Goal: Find specific page/section: Find specific page/section

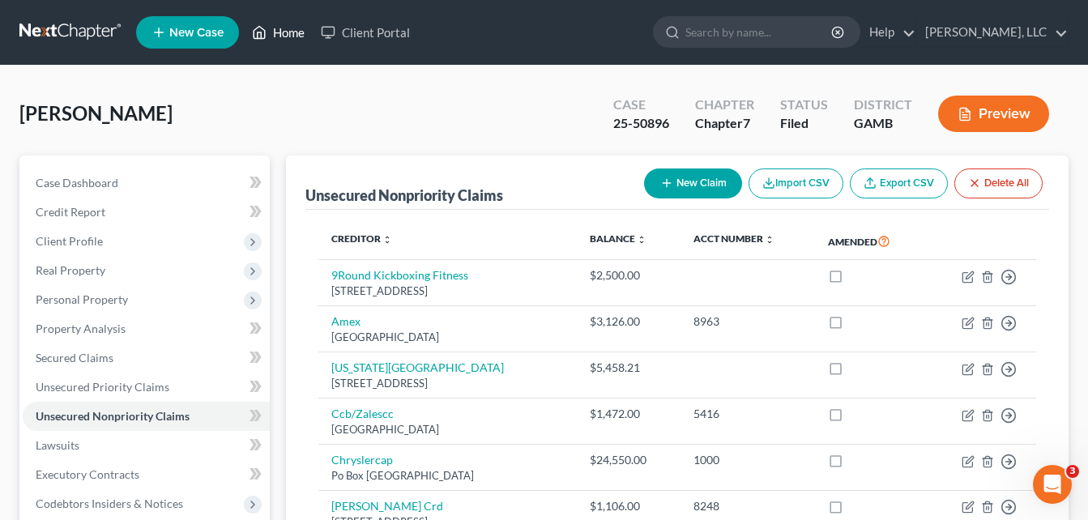
drag, startPoint x: 279, startPoint y: 34, endPoint x: 352, endPoint y: 96, distance: 95.9
click at [279, 34] on link "Home" at bounding box center [278, 32] width 69 height 29
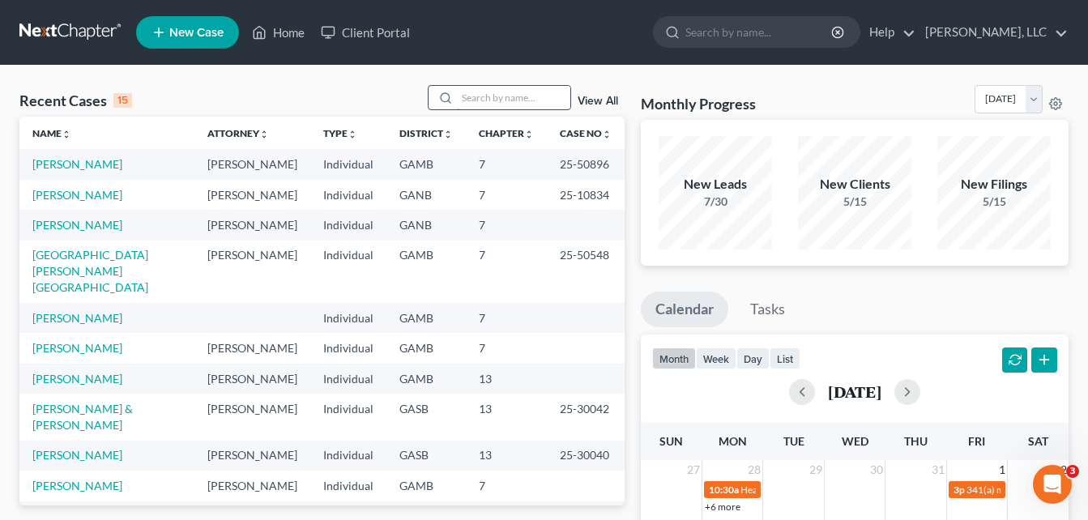
click at [508, 92] on input "search" at bounding box center [513, 97] width 113 height 23
type input "linc"
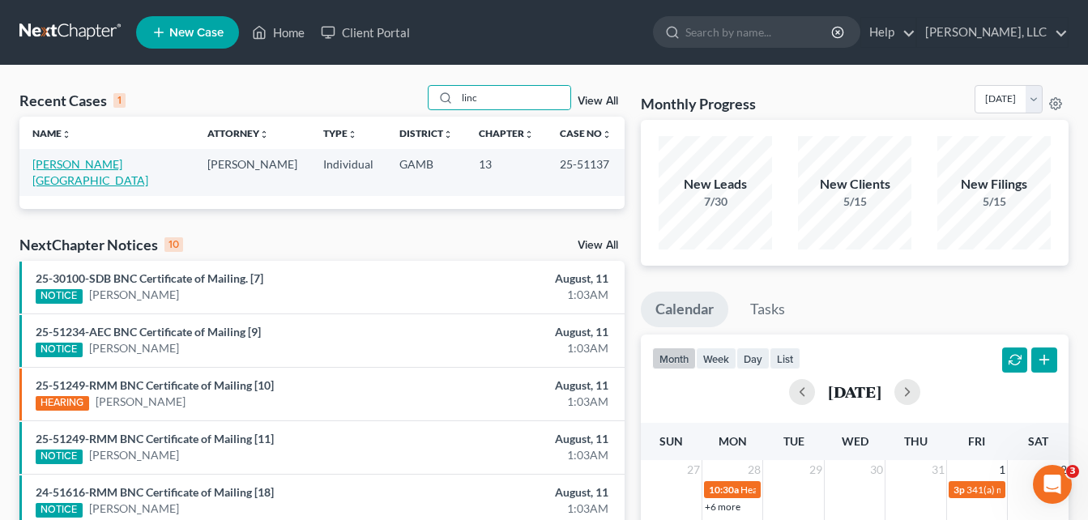
click at [72, 161] on link "[PERSON_NAME][GEOGRAPHIC_DATA]" at bounding box center [90, 172] width 116 height 30
select select "6"
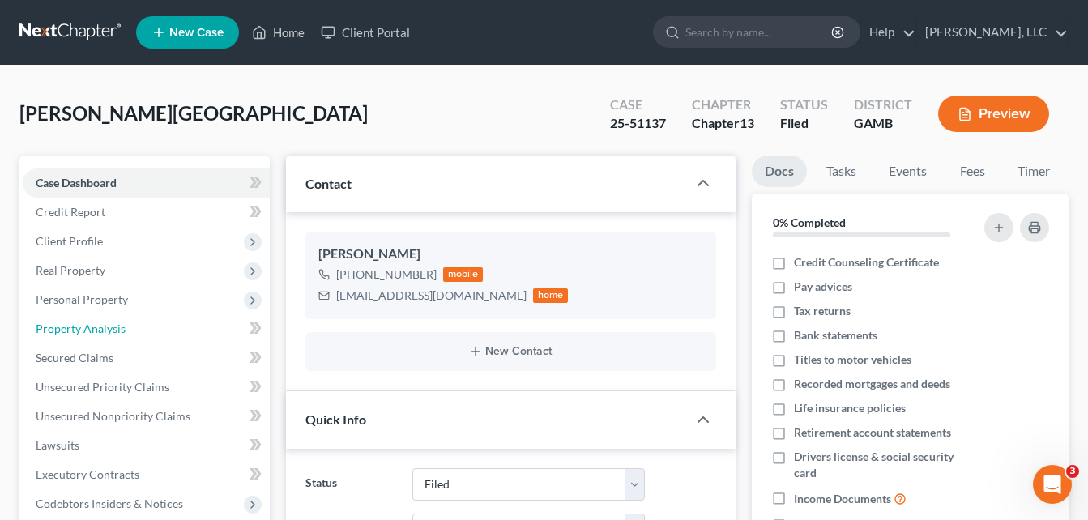
drag, startPoint x: 58, startPoint y: 330, endPoint x: 11, endPoint y: 279, distance: 70.0
click at [58, 330] on span "Property Analysis" at bounding box center [81, 329] width 90 height 14
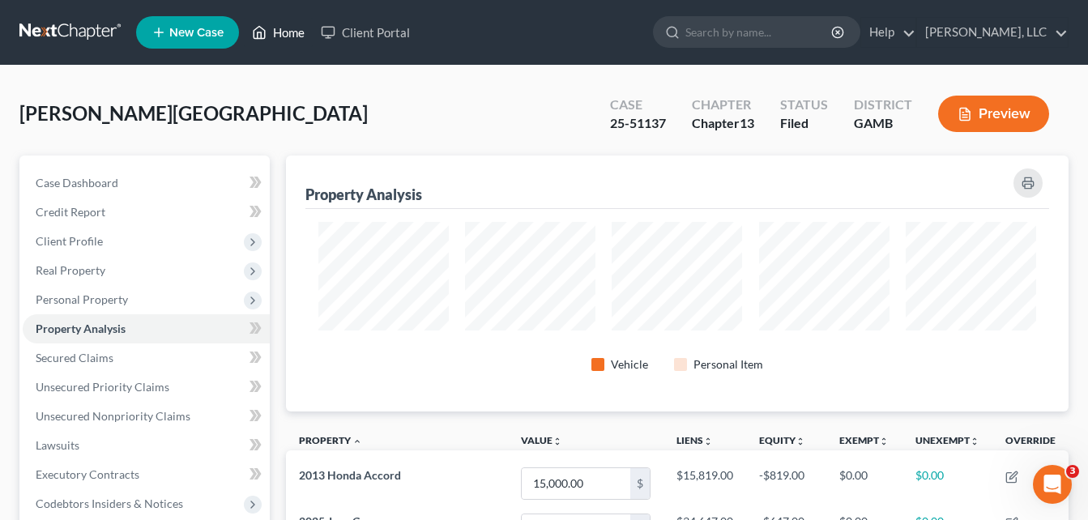
click at [298, 31] on link "Home" at bounding box center [278, 32] width 69 height 29
click at [290, 43] on link "Home" at bounding box center [278, 32] width 69 height 29
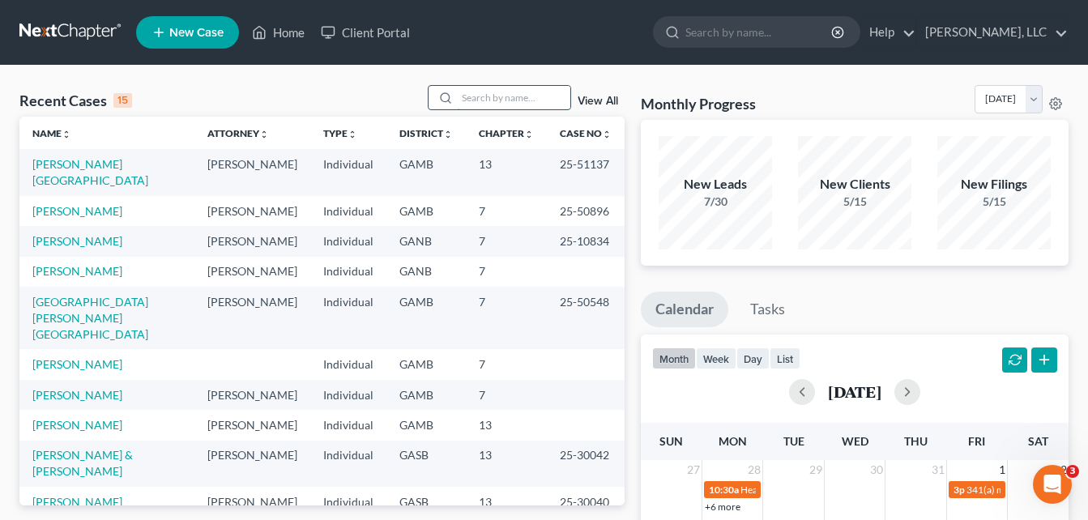
click at [470, 104] on input "search" at bounding box center [513, 97] width 113 height 23
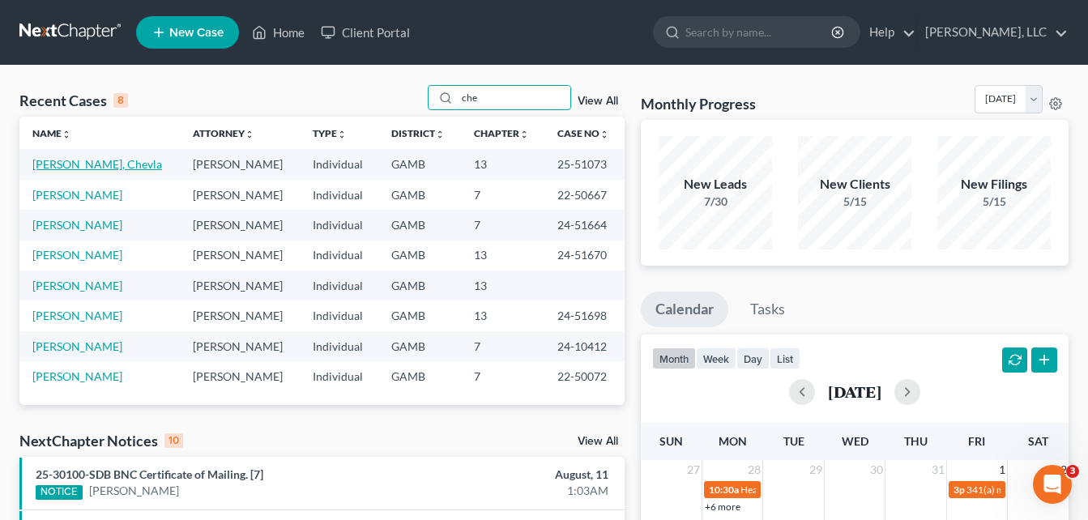
type input "che"
click at [90, 165] on link "[PERSON_NAME], Chevla" at bounding box center [97, 164] width 130 height 14
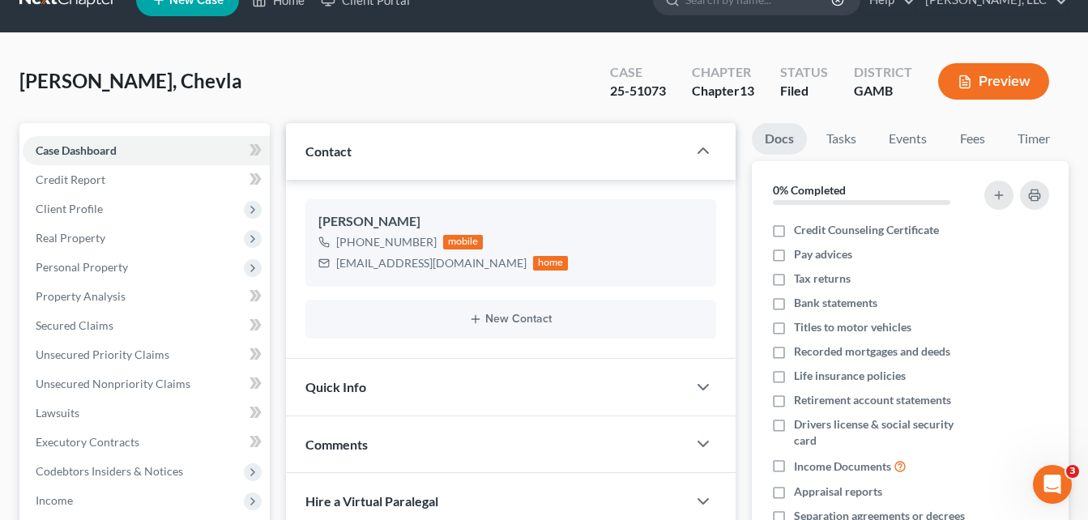
scroll to position [130, 0]
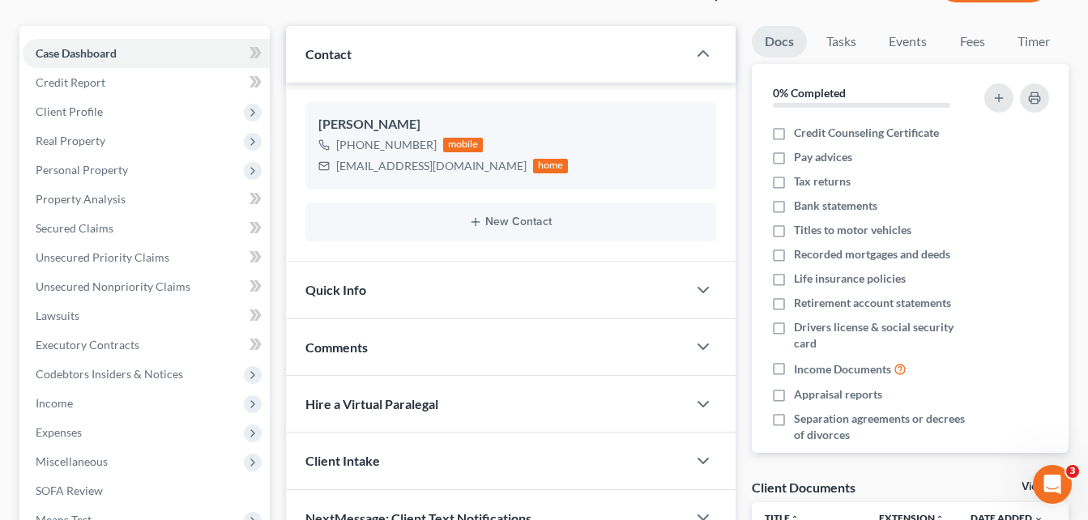
click at [11, 138] on div "Case Dashboard Payments Invoices Payments Payments Credit Report Client Profile" at bounding box center [144, 439] width 266 height 826
click at [61, 208] on link "Property Analysis" at bounding box center [146, 199] width 247 height 29
